Goal: Check status: Check status

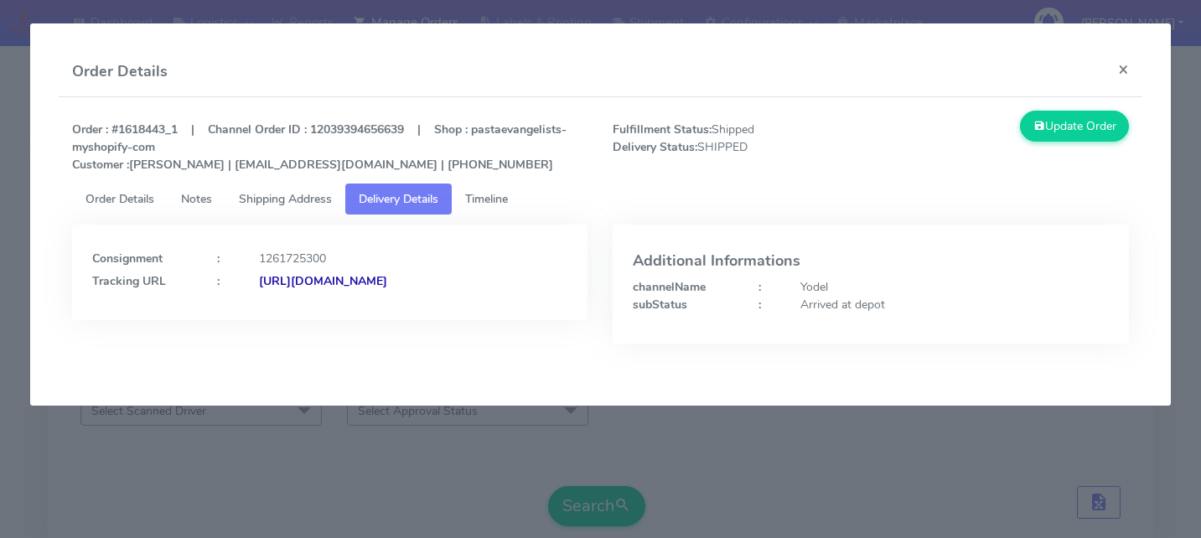
scroll to position [410, 0]
click at [396, 453] on modal-container "Order Details × Order : #1618443_1 | Channel Order ID : 12039394656639 | Shop :…" at bounding box center [600, 269] width 1201 height 538
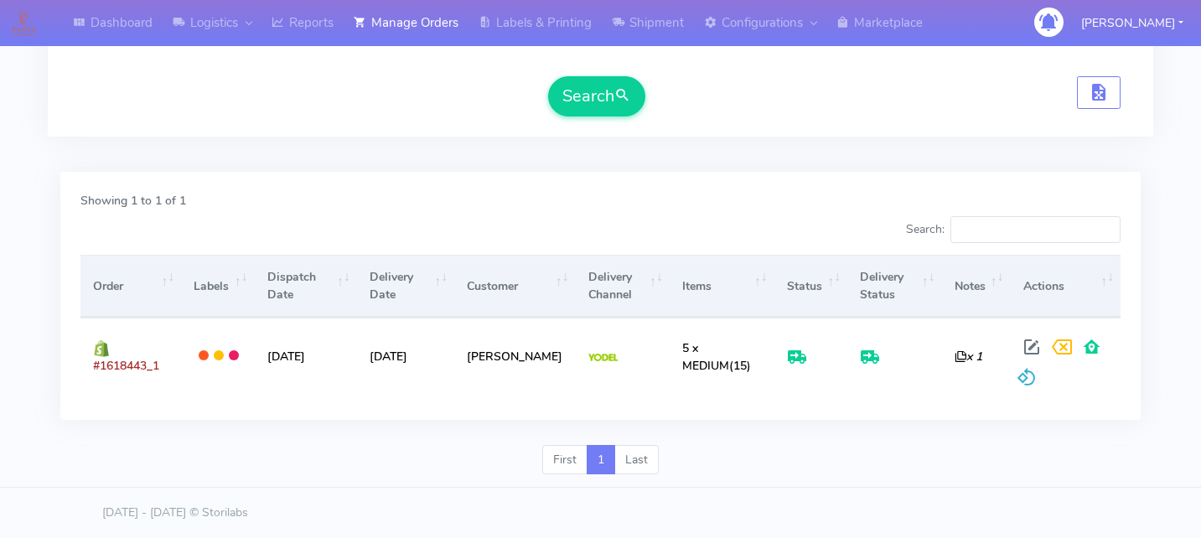
scroll to position [0, 0]
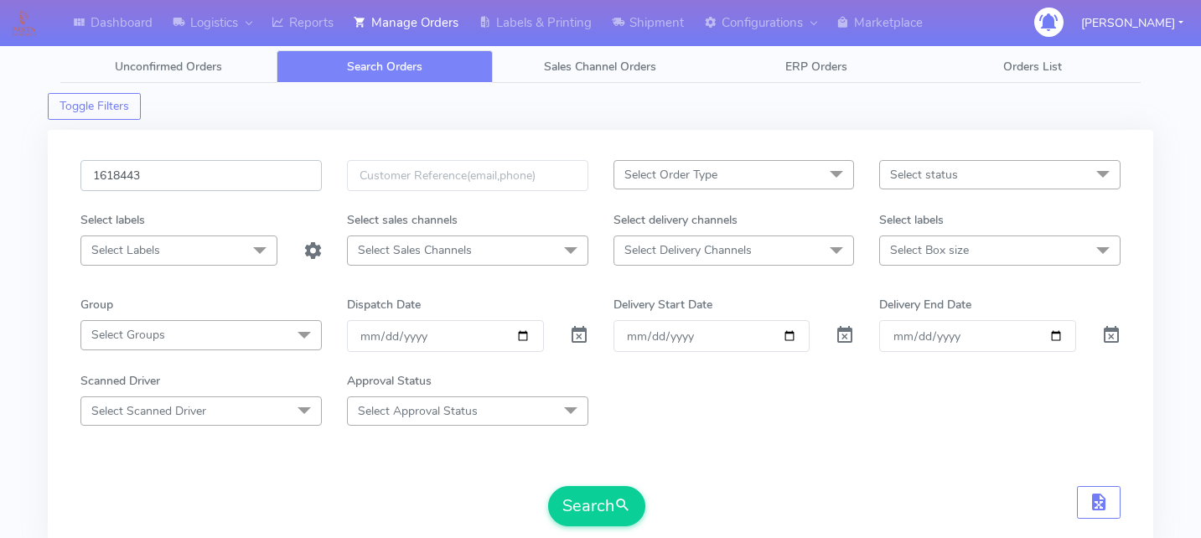
click at [209, 163] on input "1618443" at bounding box center [200, 175] width 241 height 31
type input "v"
paste input "1617979"
type input "1617979"
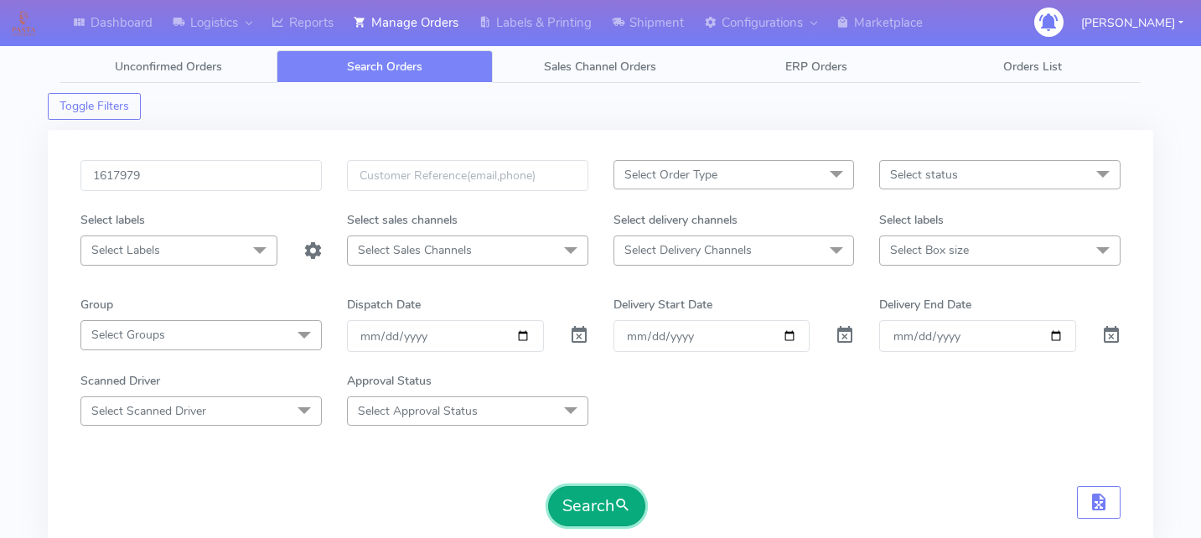
click at [610, 495] on button "Search" at bounding box center [596, 506] width 97 height 40
click at [257, 174] on input "1617979" at bounding box center [200, 175] width 241 height 31
paste input "1617979"
type input "1617979"
click at [597, 515] on button "Search" at bounding box center [596, 506] width 97 height 40
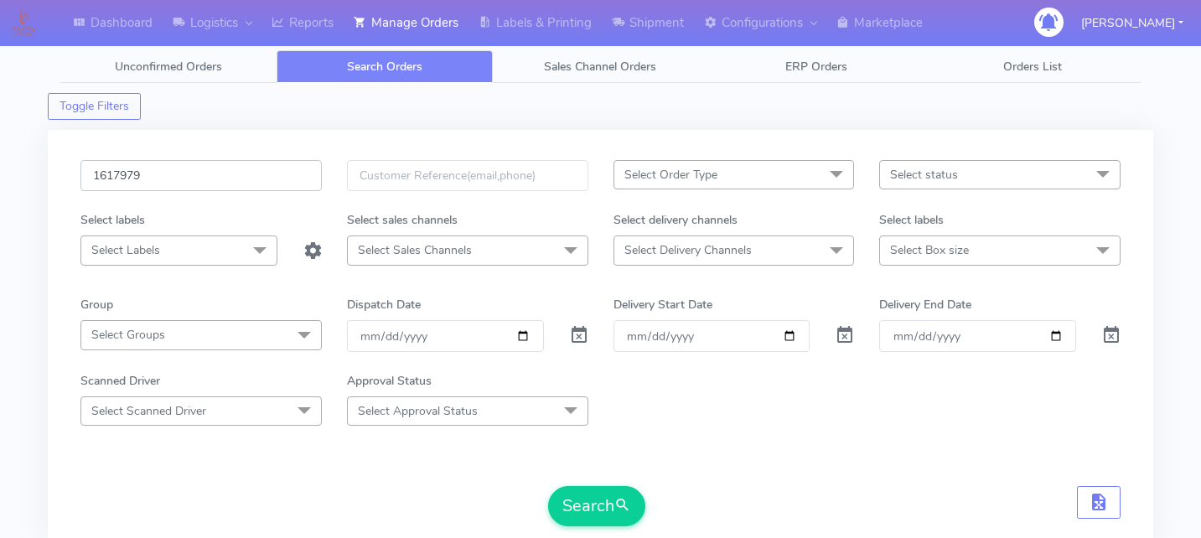
click at [205, 185] on input "1617979" at bounding box center [200, 175] width 241 height 31
click at [153, 184] on input "text" at bounding box center [200, 175] width 241 height 31
paste input "1616801"
type input "1616801"
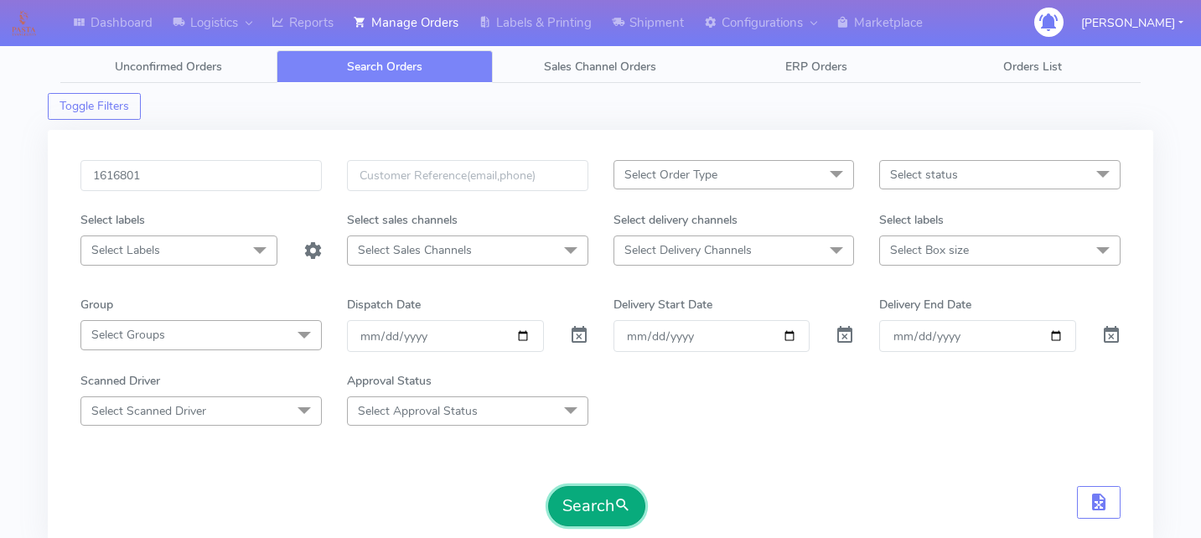
click at [584, 495] on button "Search" at bounding box center [596, 506] width 97 height 40
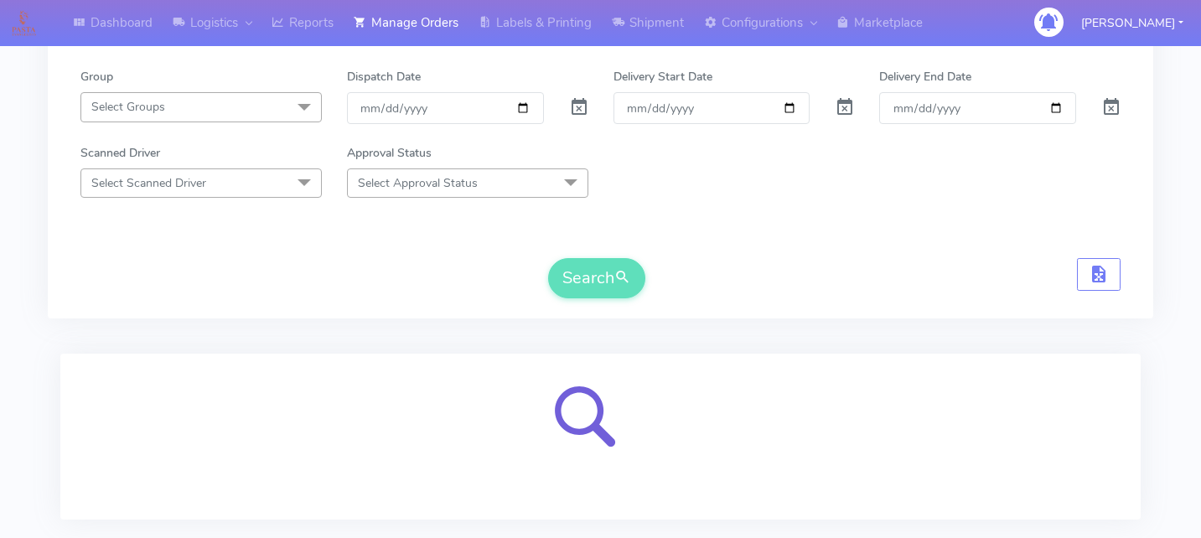
scroll to position [328, 0]
